Goal: Information Seeking & Learning: Learn about a topic

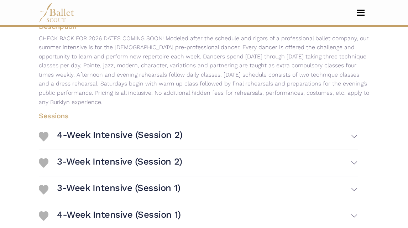
scroll to position [121, 0]
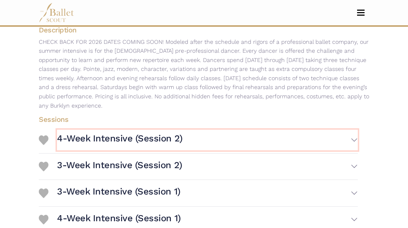
click at [129, 140] on h3 "4-Week Intensive (Session 2)" at bounding box center [120, 138] width 126 height 12
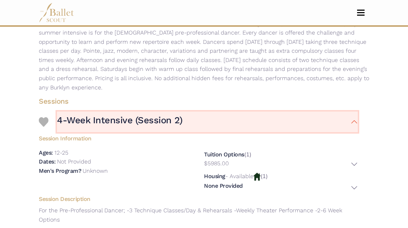
scroll to position [147, 0]
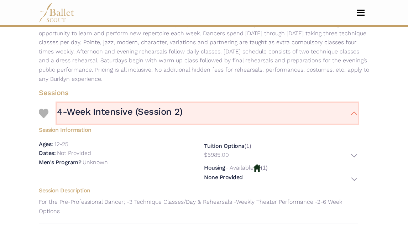
click at [146, 108] on h3 "4-Week Intensive (Session 2)" at bounding box center [120, 112] width 126 height 12
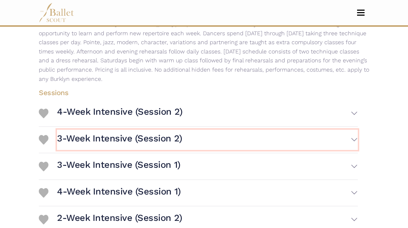
click at [134, 133] on h3 "3-Week Intensive (Session 2)" at bounding box center [119, 138] width 125 height 12
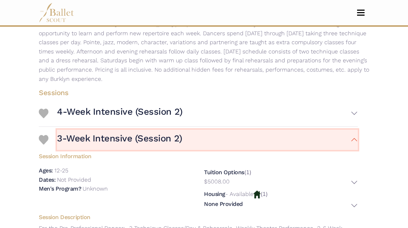
click at [133, 142] on h3 "3-Week Intensive (Session 2)" at bounding box center [119, 138] width 125 height 12
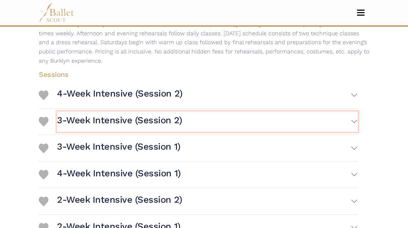
scroll to position [167, 0]
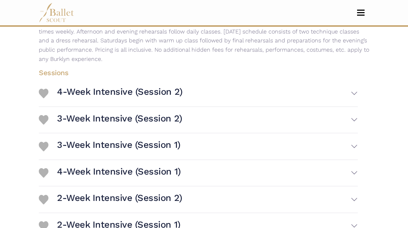
click at [132, 135] on div "3-Week Intensive (Session 1) Session Information Ages: 12-25" at bounding box center [198, 146] width 319 height 26
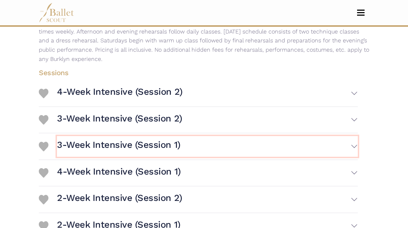
click at [132, 143] on h3 "3-Week Intensive (Session 1)" at bounding box center [119, 145] width 124 height 12
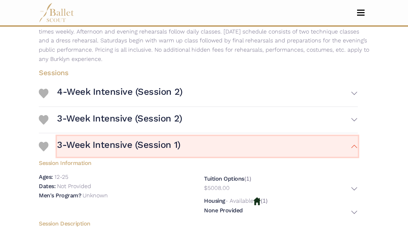
click at [132, 143] on h3 "3-Week Intensive (Session 1)" at bounding box center [119, 145] width 124 height 12
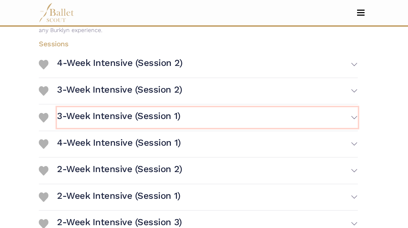
scroll to position [202, 0]
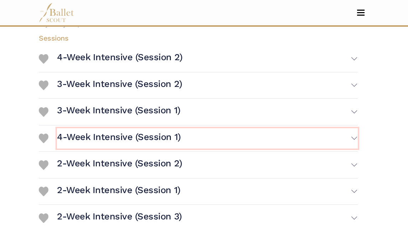
click at [134, 141] on h3 "4-Week Intensive (Session 1)" at bounding box center [119, 137] width 124 height 12
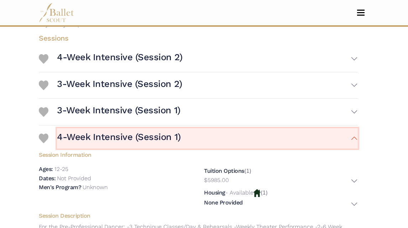
click at [134, 141] on h3 "4-Week Intensive (Session 1)" at bounding box center [119, 137] width 124 height 12
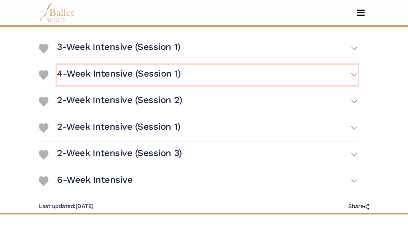
scroll to position [267, 0]
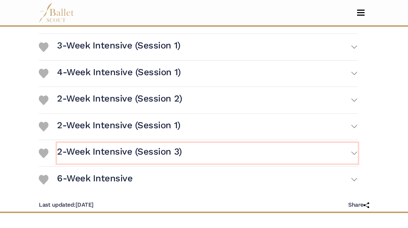
click at [147, 153] on h3 "2-Week Intensive (Session 3)" at bounding box center [119, 152] width 125 height 12
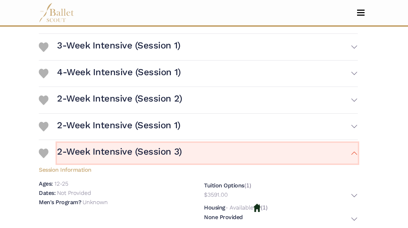
click at [146, 154] on h3 "2-Week Intensive (Session 3)" at bounding box center [119, 152] width 125 height 12
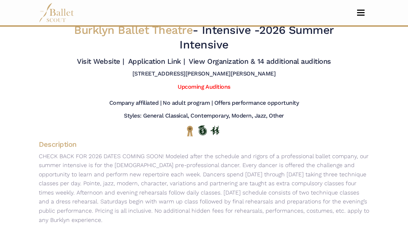
scroll to position [0, 0]
